Goal: Find specific page/section: Find specific page/section

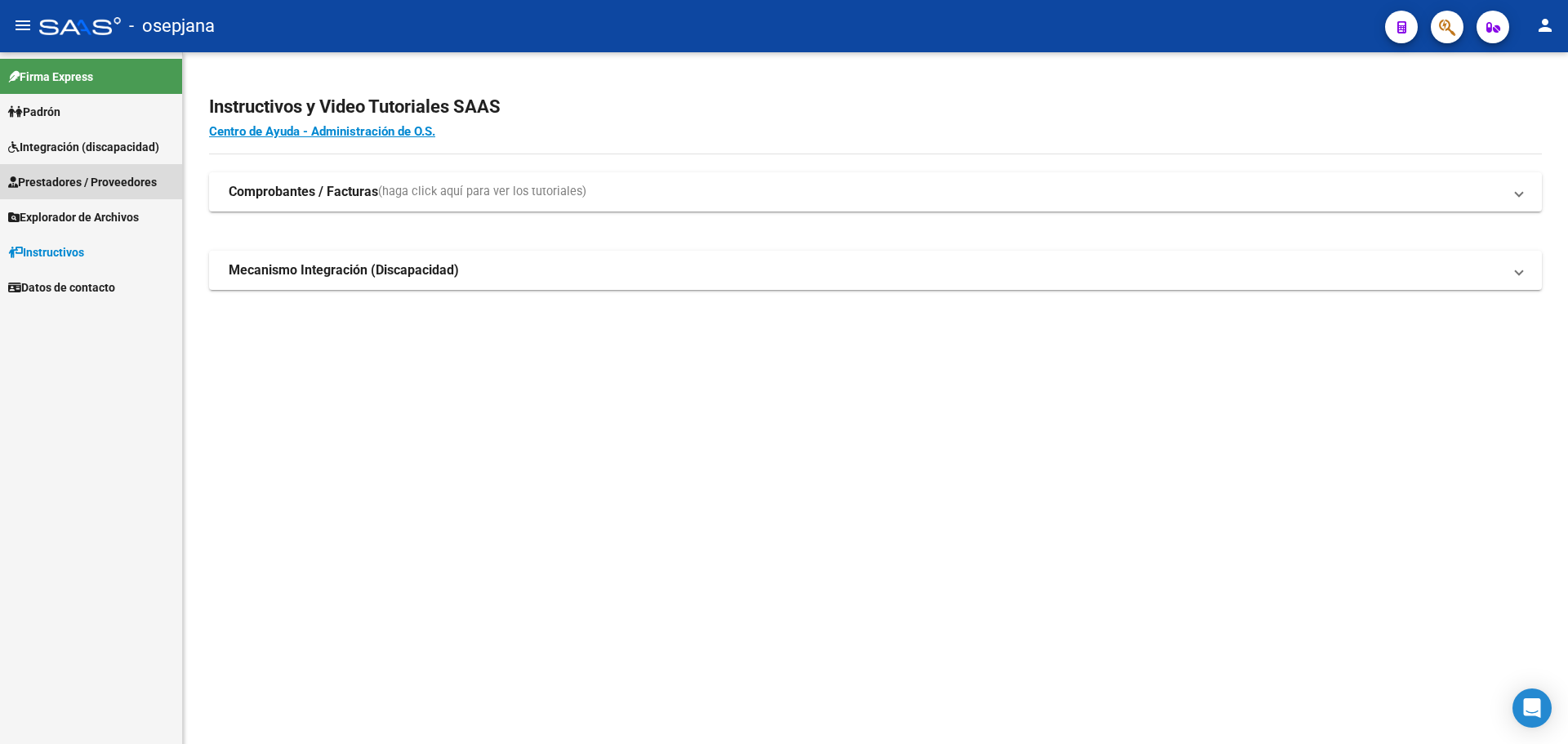
click at [66, 180] on span "Prestadores / Proveedores" at bounding box center [83, 182] width 149 height 18
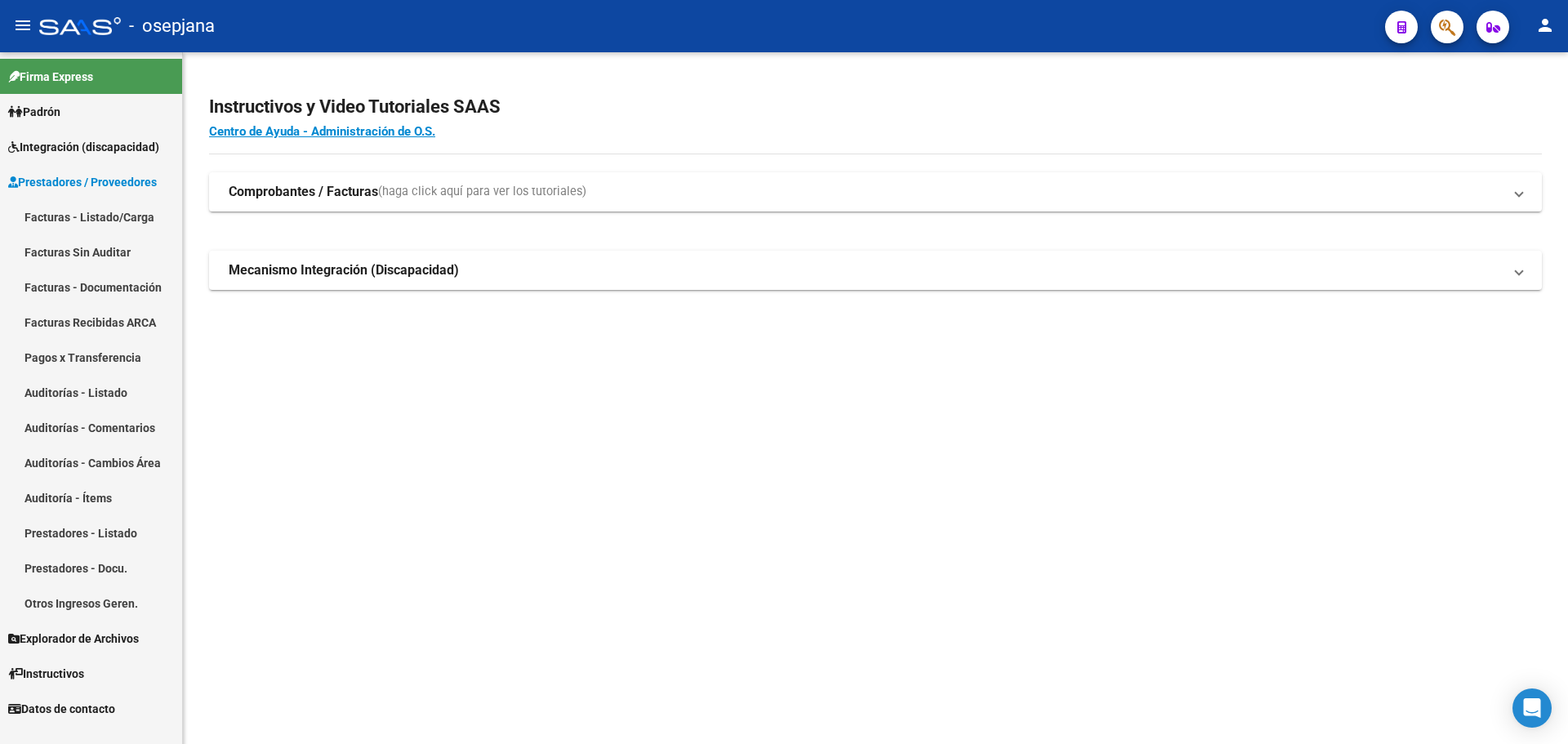
click at [82, 211] on link "Facturas - Listado/Carga" at bounding box center [90, 217] width 182 height 36
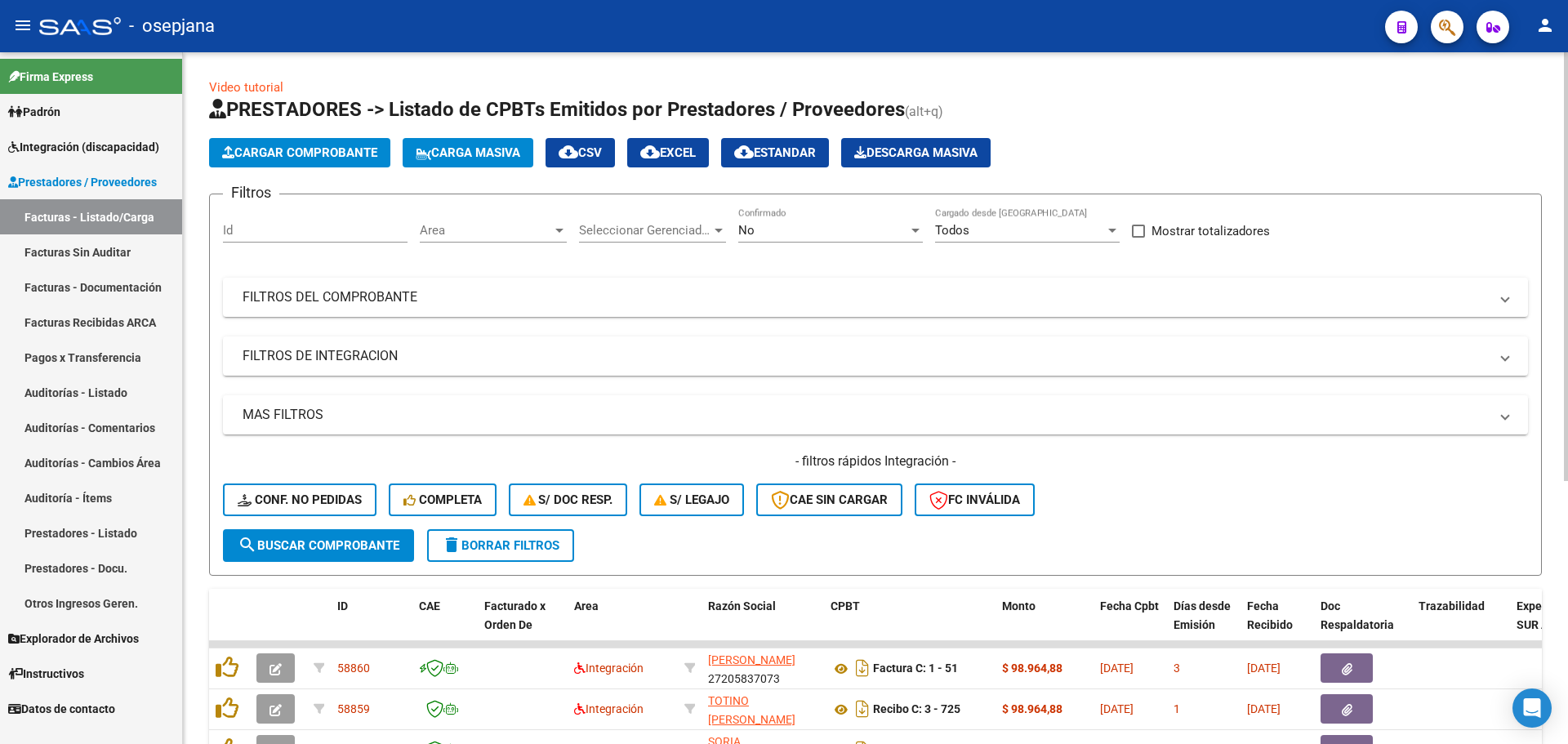
click at [430, 233] on span "Area" at bounding box center [485, 230] width 132 height 14
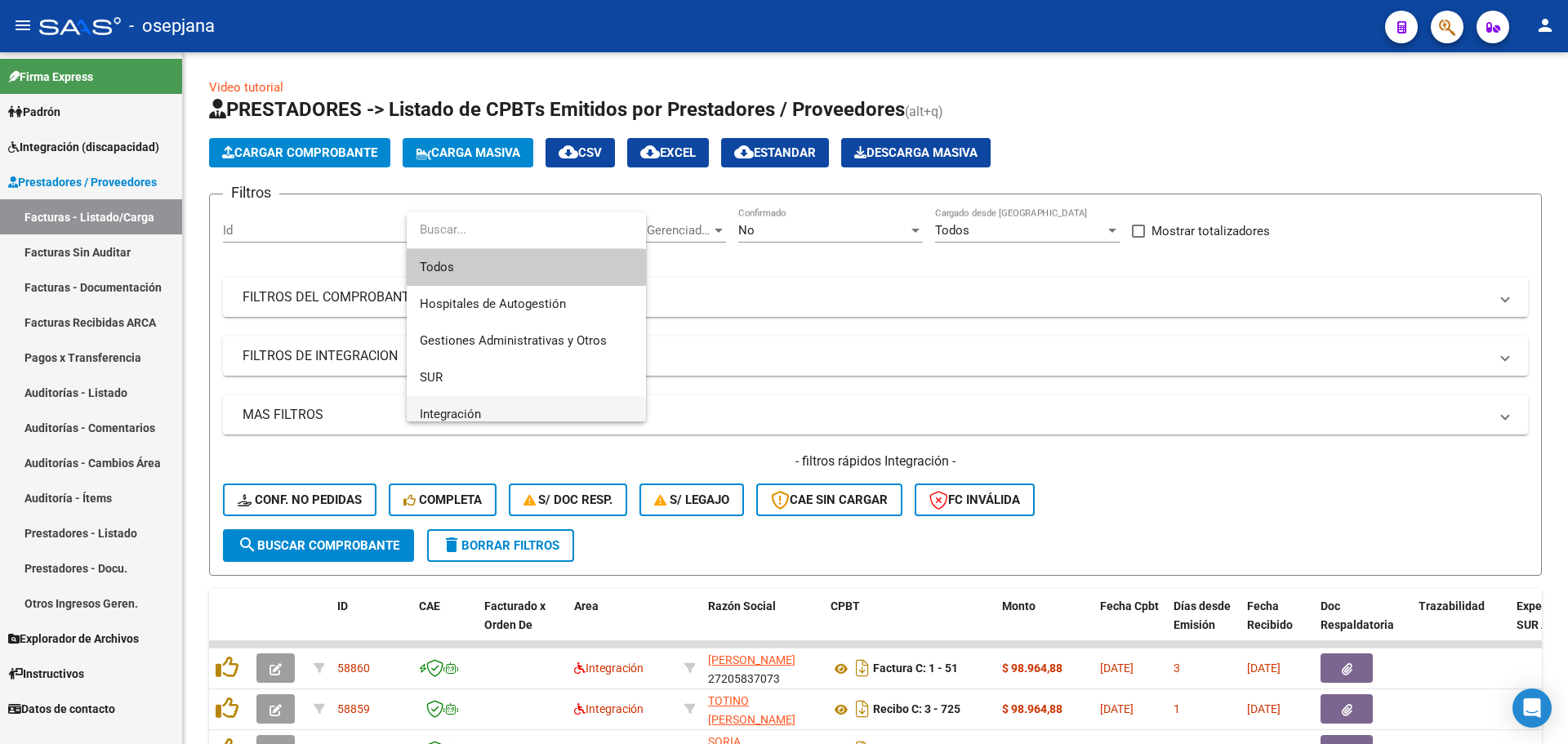
click at [482, 407] on span "Integración" at bounding box center [526, 413] width 213 height 36
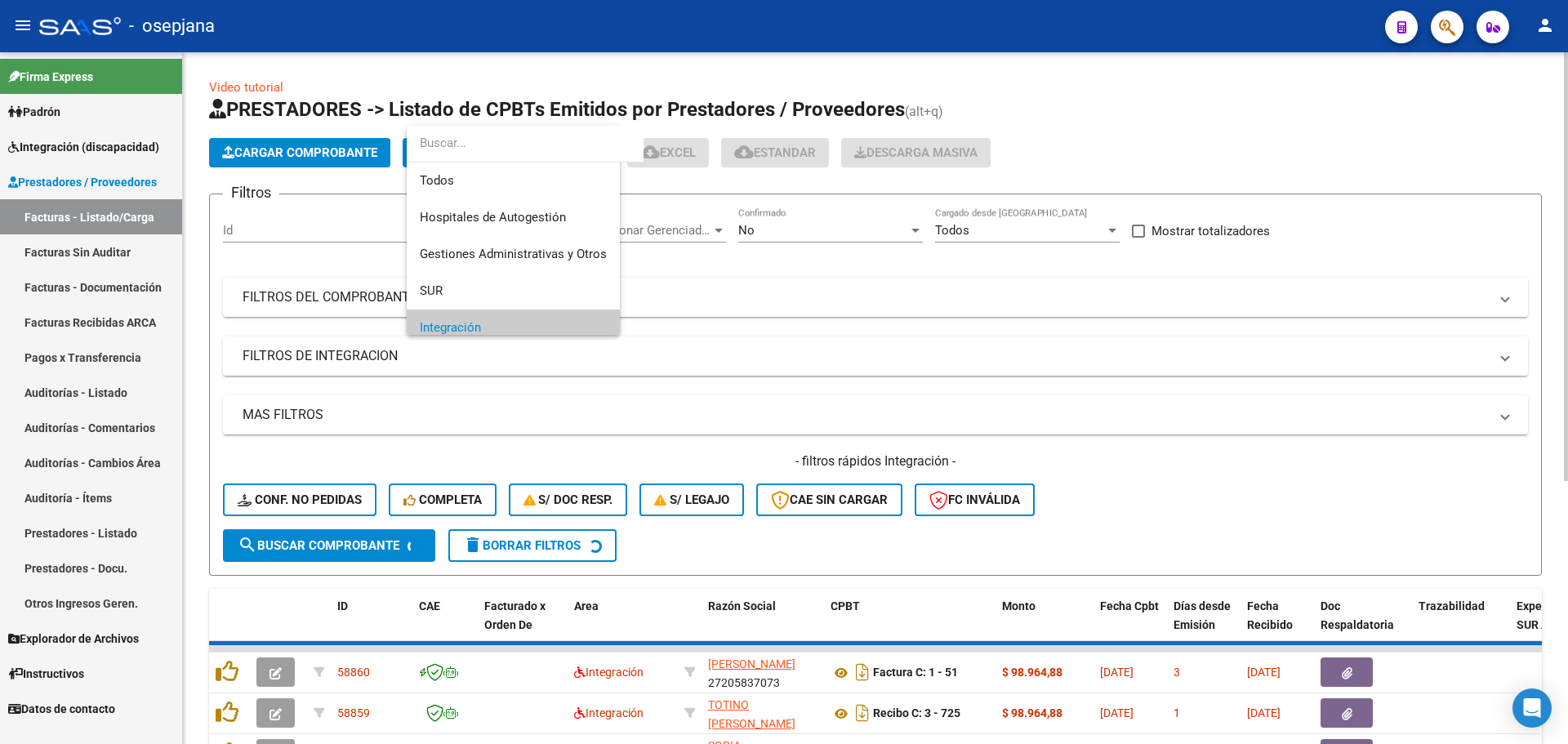
scroll to position [98, 0]
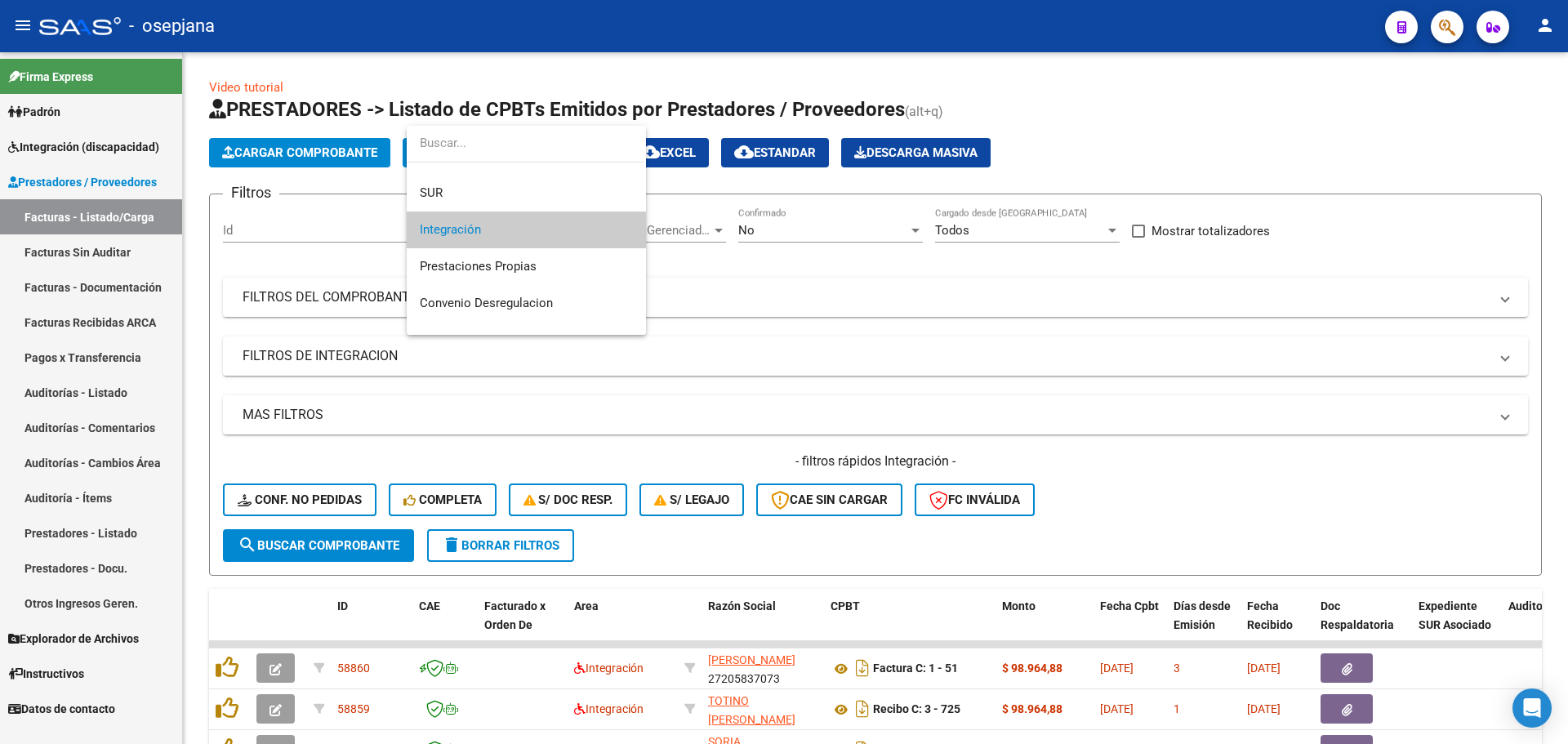
click at [525, 225] on span "Integración" at bounding box center [526, 229] width 213 height 36
click at [540, 225] on span "Integración" at bounding box center [526, 229] width 213 height 36
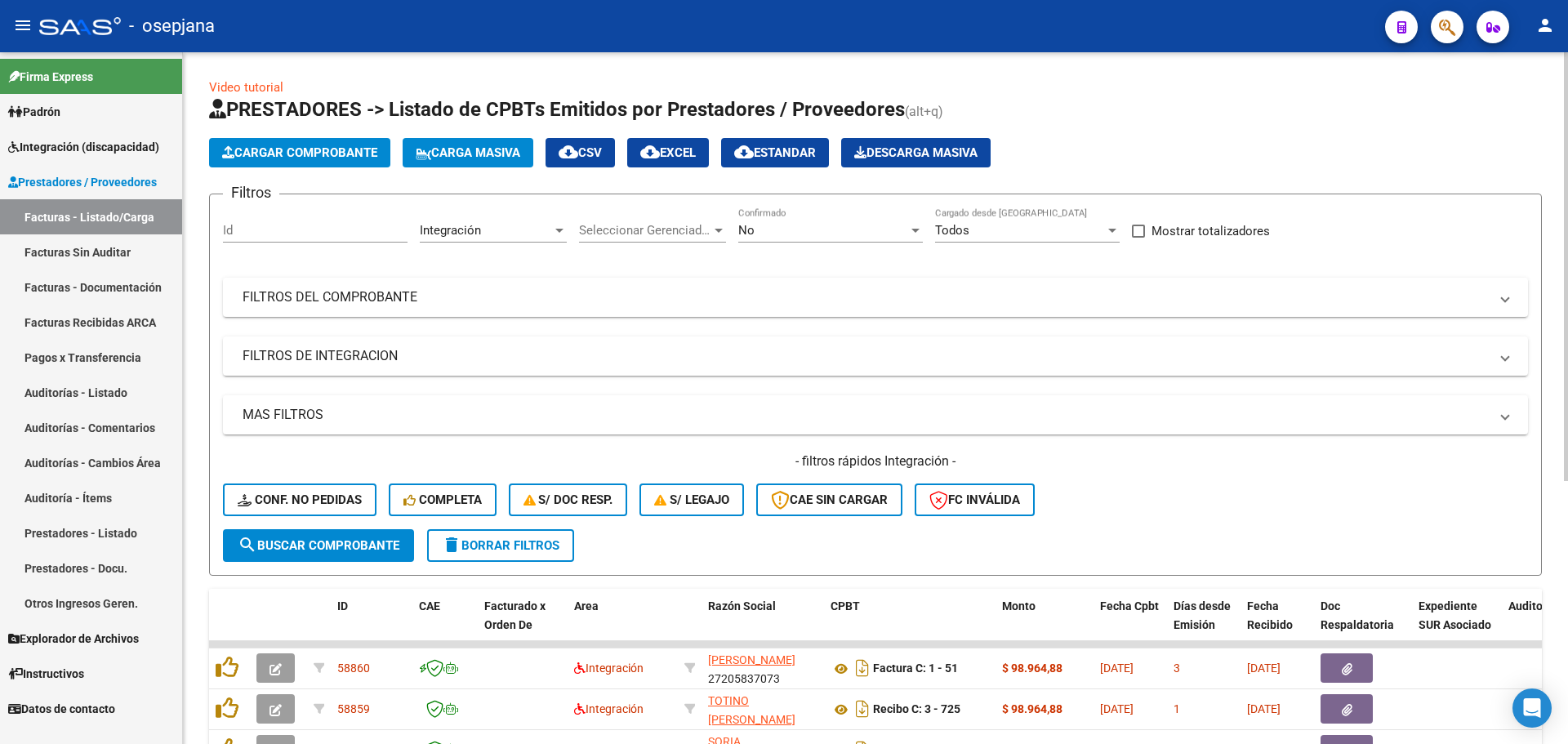
click at [1364, 507] on div "- filtros rápidos Integración - Conf. no pedidas Completa S/ Doc Resp. S/ legaj…" at bounding box center [875, 490] width 1305 height 77
click at [976, 571] on form "Filtros Id Integración Area Seleccionar Gerenciador Seleccionar Gerenciador No …" at bounding box center [875, 385] width 1333 height 382
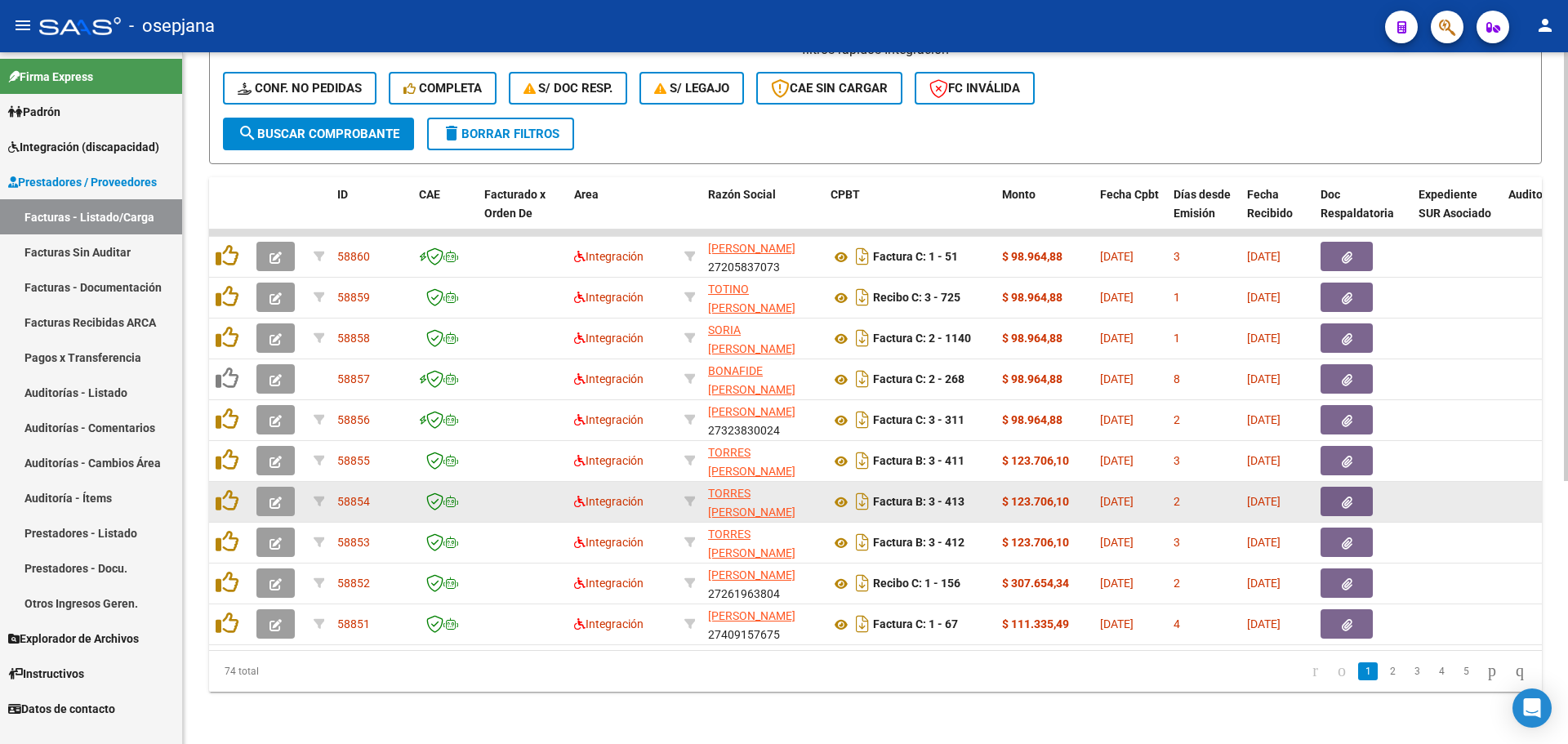
scroll to position [424, 0]
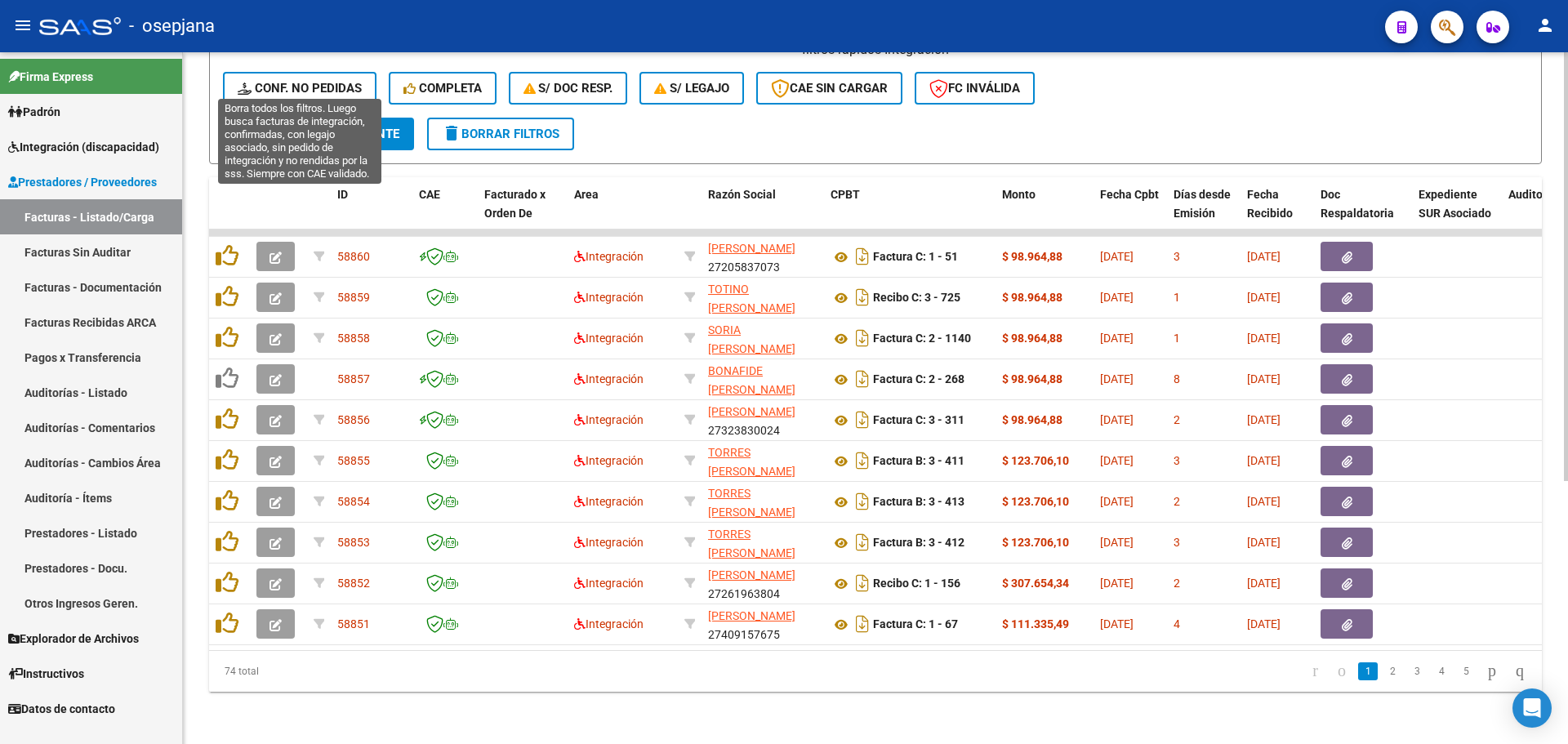
click at [295, 81] on span "Conf. no pedidas" at bounding box center [299, 88] width 124 height 14
